Goal: Information Seeking & Learning: Learn about a topic

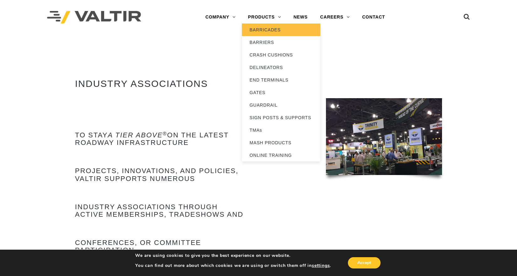
click at [269, 29] on link "BARRICADES" at bounding box center [281, 30] width 78 height 13
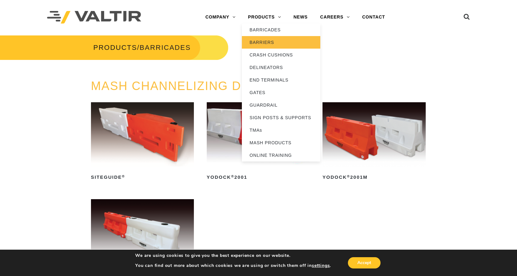
click at [270, 41] on link "BARRIERS" at bounding box center [281, 42] width 78 height 13
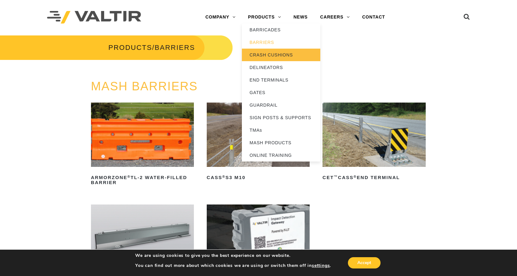
click at [261, 57] on link "CRASH CUSHIONS" at bounding box center [281, 55] width 78 height 13
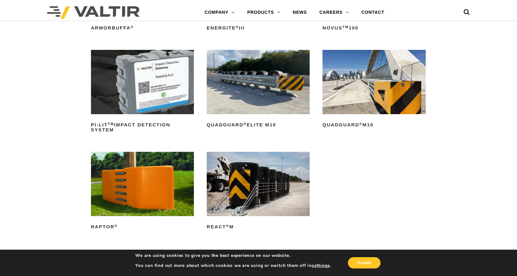
scroll to position [157, 0]
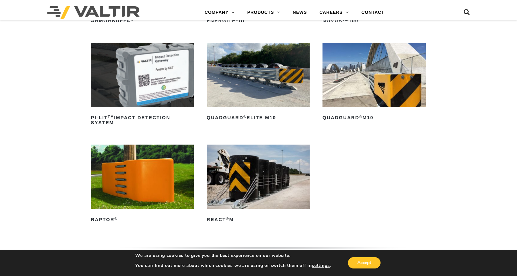
click at [132, 189] on img at bounding box center [142, 177] width 103 height 64
click at [163, 79] on img at bounding box center [142, 75] width 103 height 64
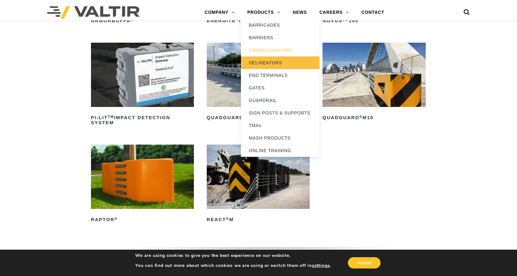
click at [261, 64] on link "DELINEATORS" at bounding box center [280, 62] width 78 height 13
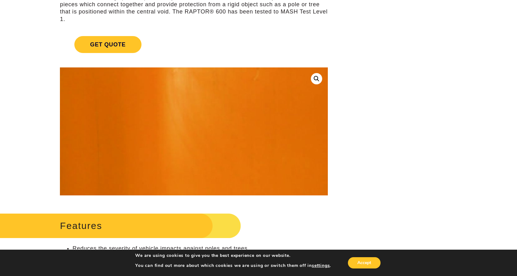
scroll to position [31, 0]
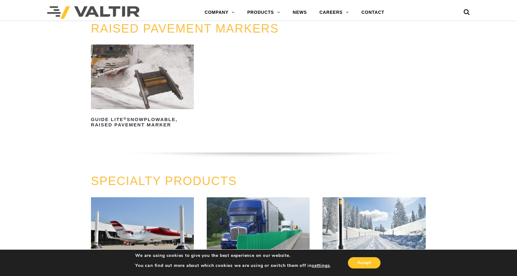
scroll to position [251, 0]
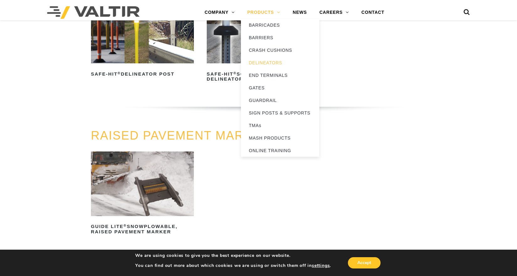
click at [268, 10] on link "PRODUCTS" at bounding box center [264, 12] width 46 height 13
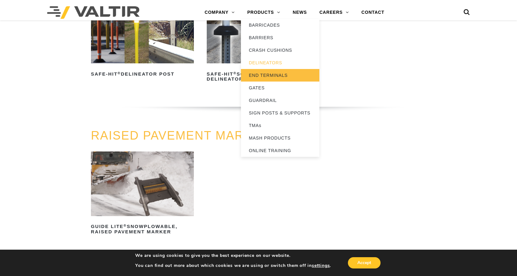
click at [256, 76] on link "END TERMINALS" at bounding box center [280, 75] width 78 height 13
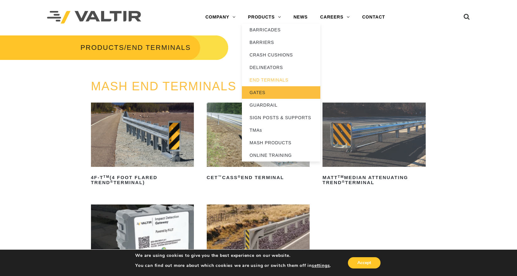
click at [253, 93] on link "GATES" at bounding box center [281, 92] width 78 height 13
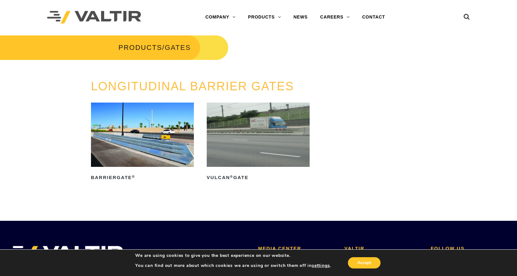
click at [263, 146] on img at bounding box center [258, 135] width 103 height 64
click at [158, 143] on img at bounding box center [142, 135] width 103 height 64
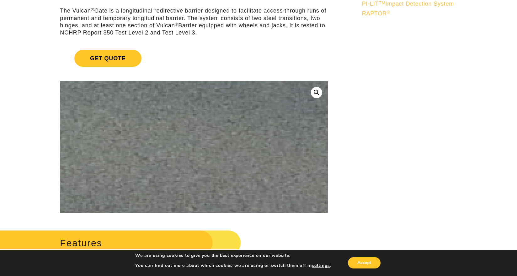
scroll to position [94, 0]
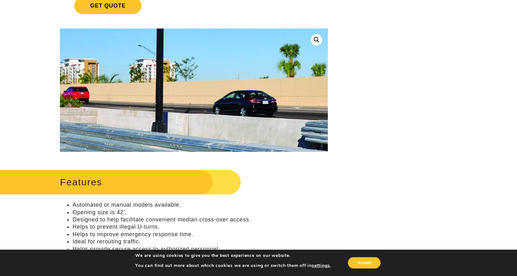
scroll to position [126, 0]
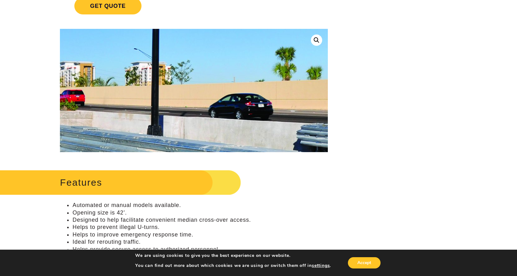
click at [143, 78] on img at bounding box center [295, 130] width 804 height 494
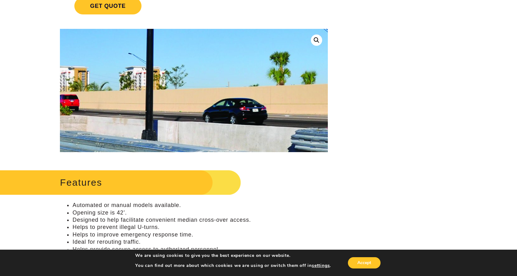
click at [146, 76] on img at bounding box center [290, 134] width 804 height 494
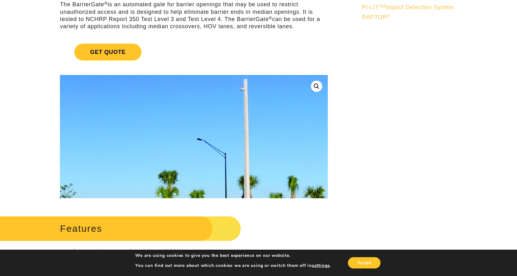
scroll to position [0, 0]
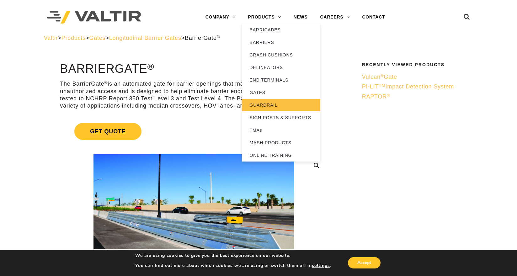
click at [259, 104] on link "GUARDRAIL" at bounding box center [281, 105] width 78 height 13
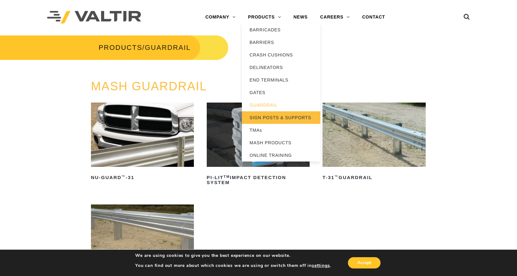
click at [260, 119] on link "SIGN POSTS & SUPPORTS" at bounding box center [281, 117] width 78 height 13
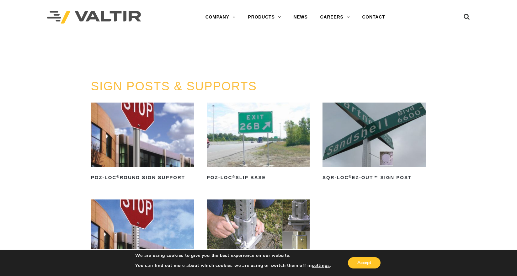
click at [389, 158] on img at bounding box center [374, 135] width 103 height 64
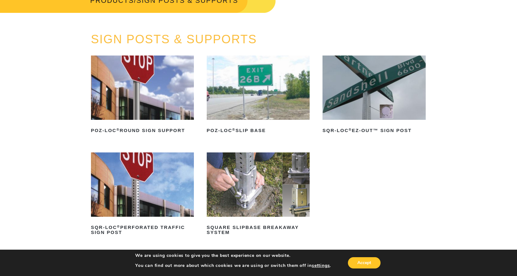
scroll to position [63, 0]
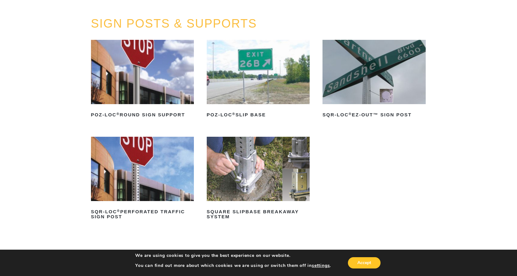
click at [259, 159] on img at bounding box center [258, 169] width 103 height 64
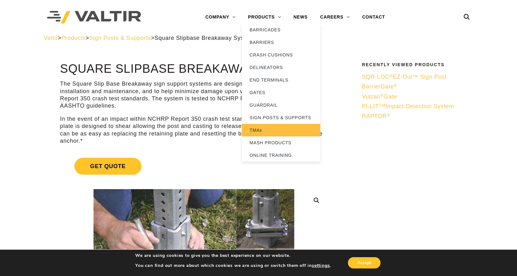
click at [260, 129] on link "TMAs" at bounding box center [281, 130] width 78 height 13
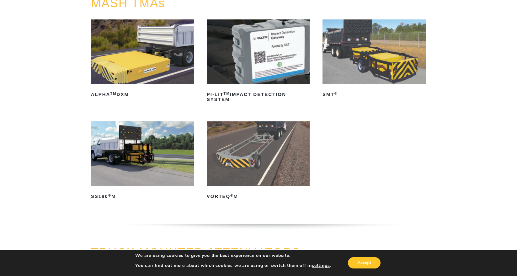
scroll to position [94, 0]
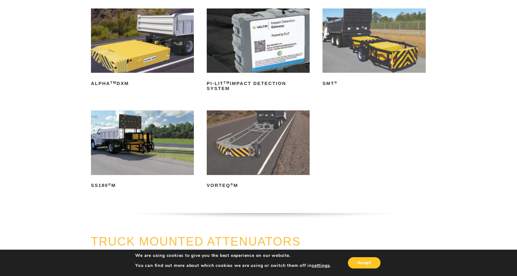
click at [144, 145] on img at bounding box center [142, 142] width 103 height 64
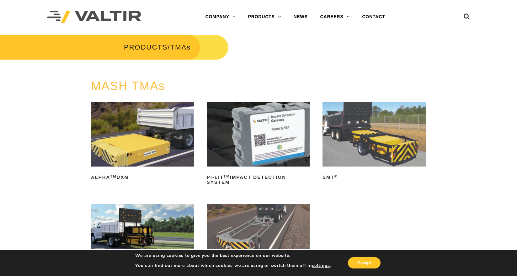
scroll to position [0, 0]
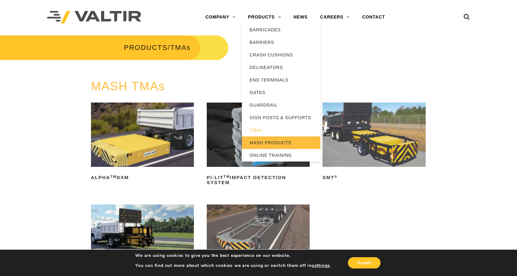
click at [270, 143] on link "MASH PRODUCTS" at bounding box center [281, 143] width 78 height 13
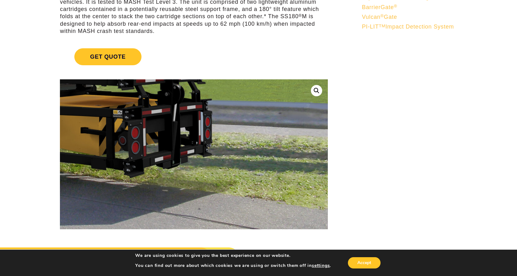
scroll to position [94, 0]
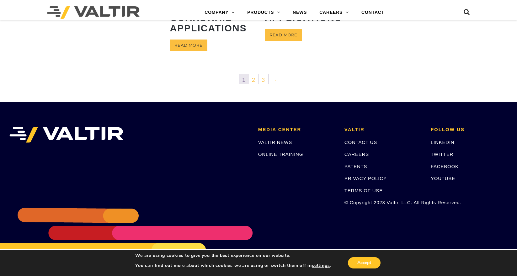
scroll to position [428, 0]
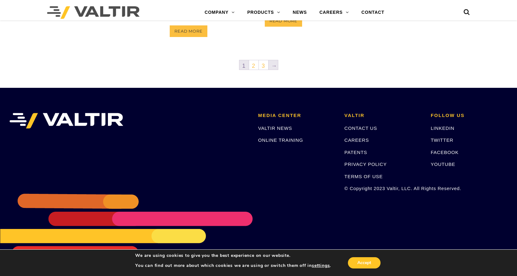
click at [276, 67] on link "→" at bounding box center [273, 64] width 9 height 9
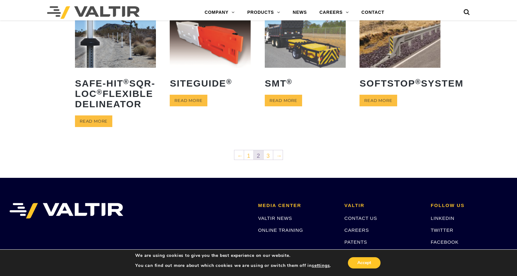
scroll to position [314, 0]
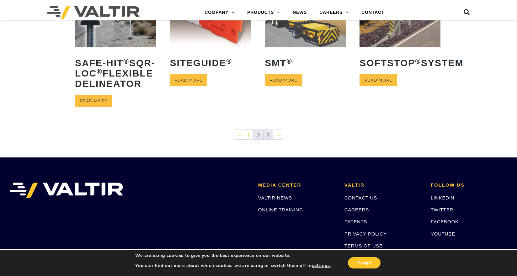
click at [269, 139] on link "3" at bounding box center [268, 134] width 9 height 9
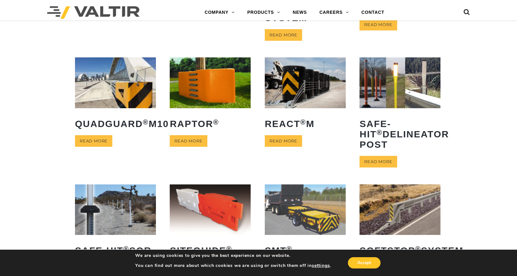
scroll to position [126, 0]
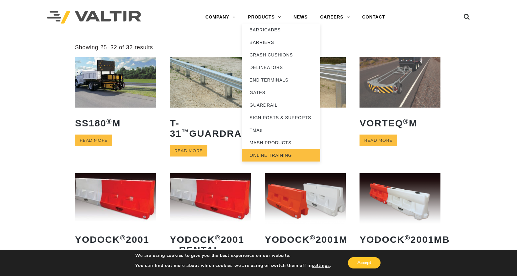
click at [272, 153] on link "ONLINE TRAINING" at bounding box center [281, 155] width 78 height 13
